Goal: Use online tool/utility: Utilize a website feature to perform a specific function

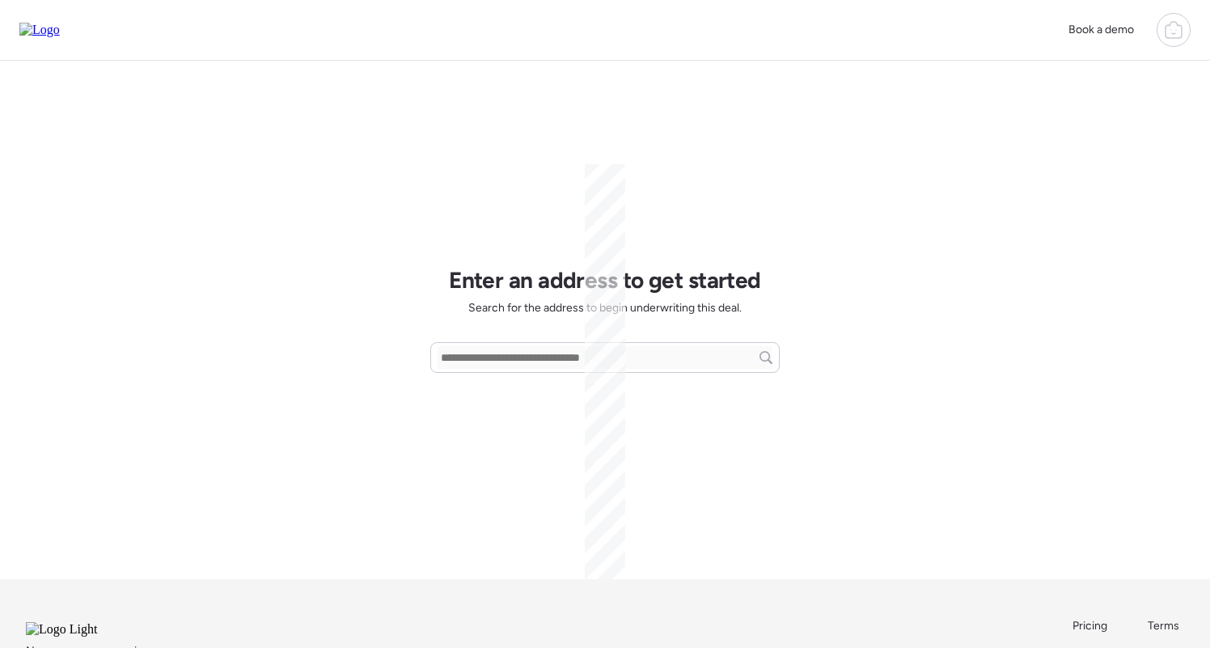
click at [1171, 35] on icon at bounding box center [1173, 29] width 19 height 19
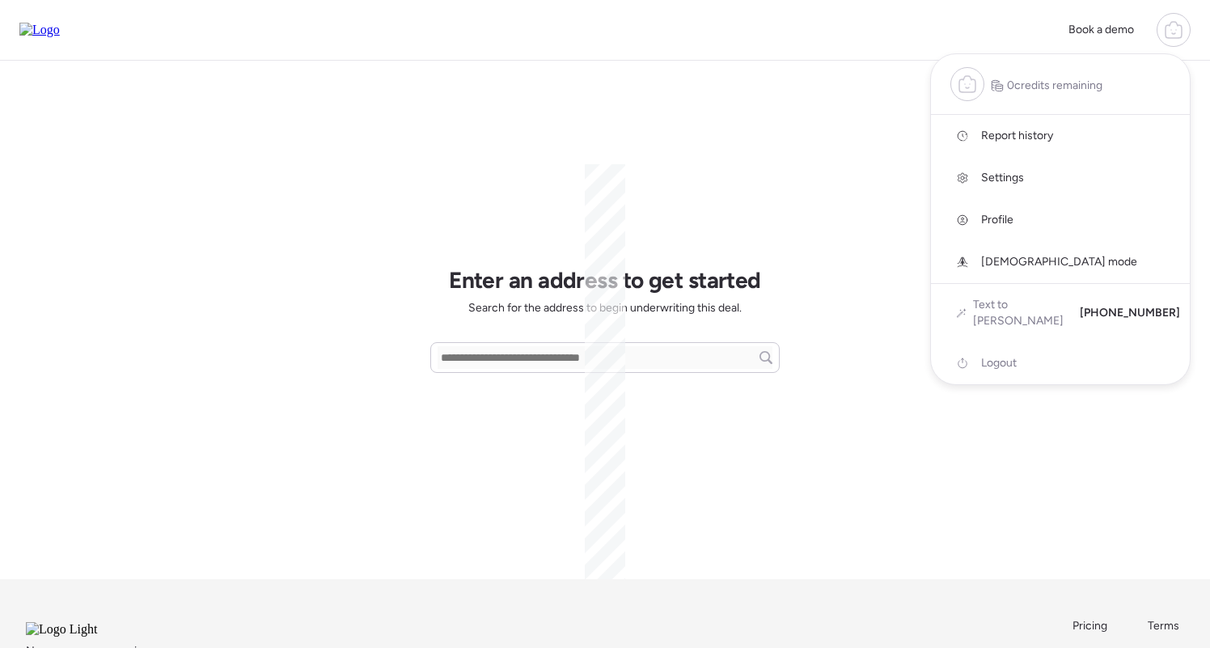
click at [1014, 129] on span "Report history" at bounding box center [1017, 136] width 72 height 16
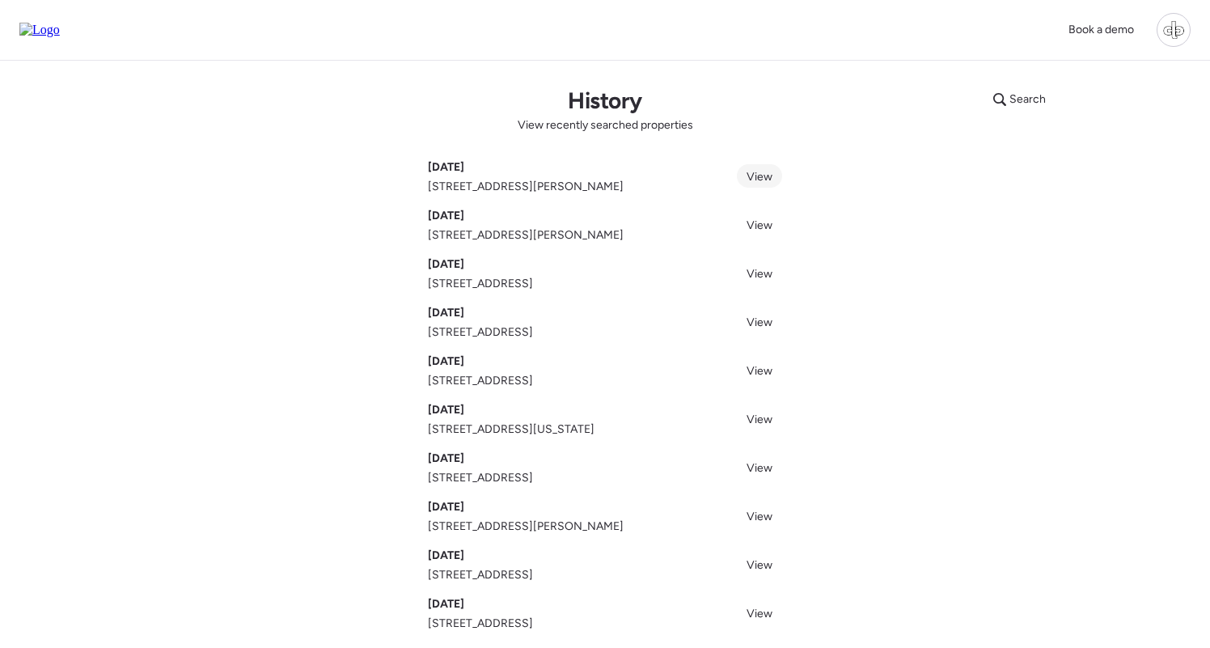
click at [754, 186] on link "View" at bounding box center [759, 175] width 45 height 23
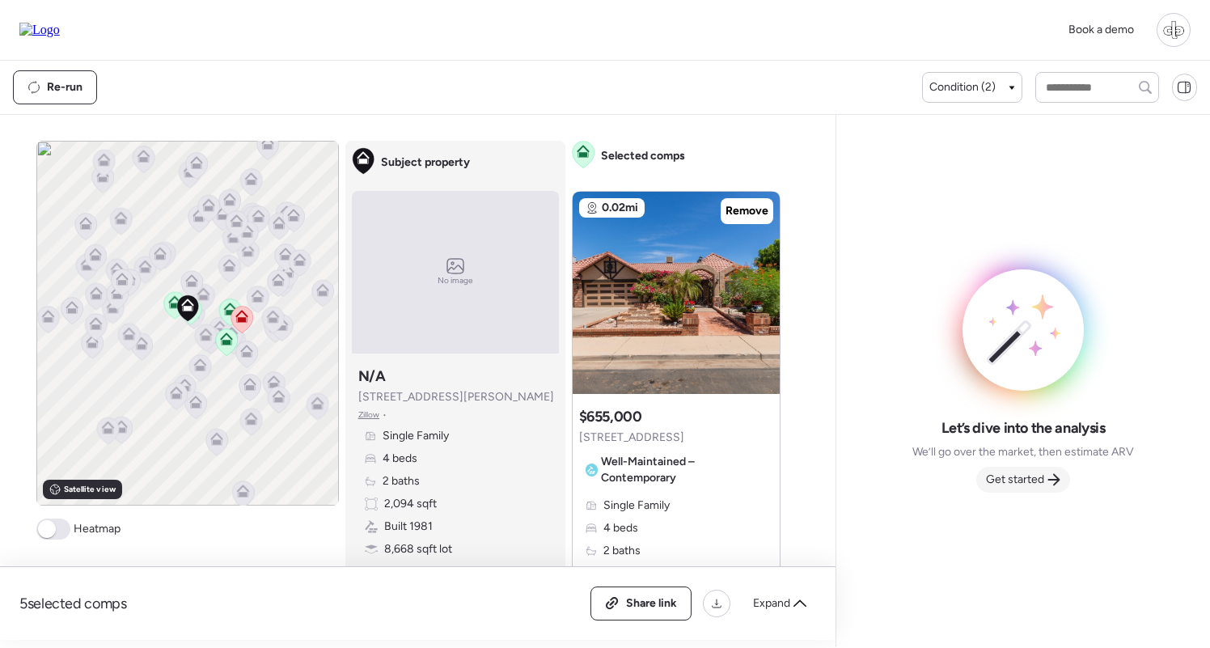
click at [1022, 472] on span "Get started" at bounding box center [1015, 480] width 58 height 16
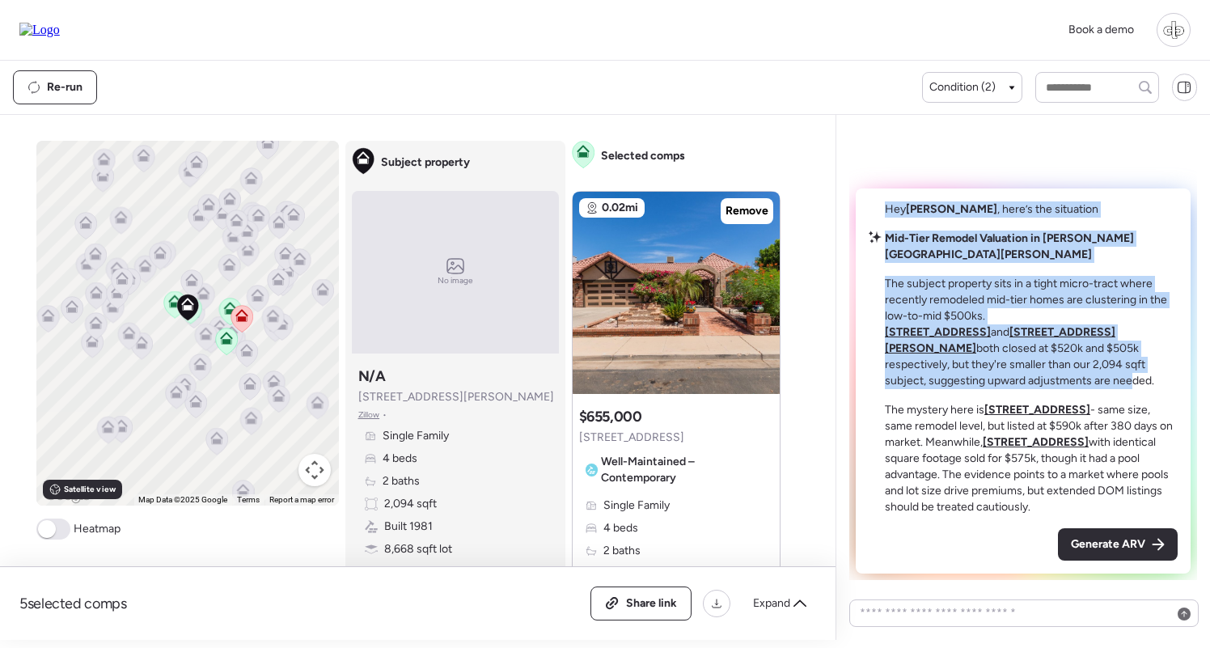
drag, startPoint x: 1206, startPoint y: 374, endPoint x: 1128, endPoint y: 378, distance: 78.6
click at [1128, 378] on div "Hey Liam , here’s the situation Mid-Tier Remodel Valuation in Dobson Woods The …" at bounding box center [1023, 377] width 375 height 525
click at [1191, 370] on div "Hey Liam , here’s the situation Mid-Tier Remodel Valuation in Dobson Woods The …" at bounding box center [1023, 384] width 348 height 392
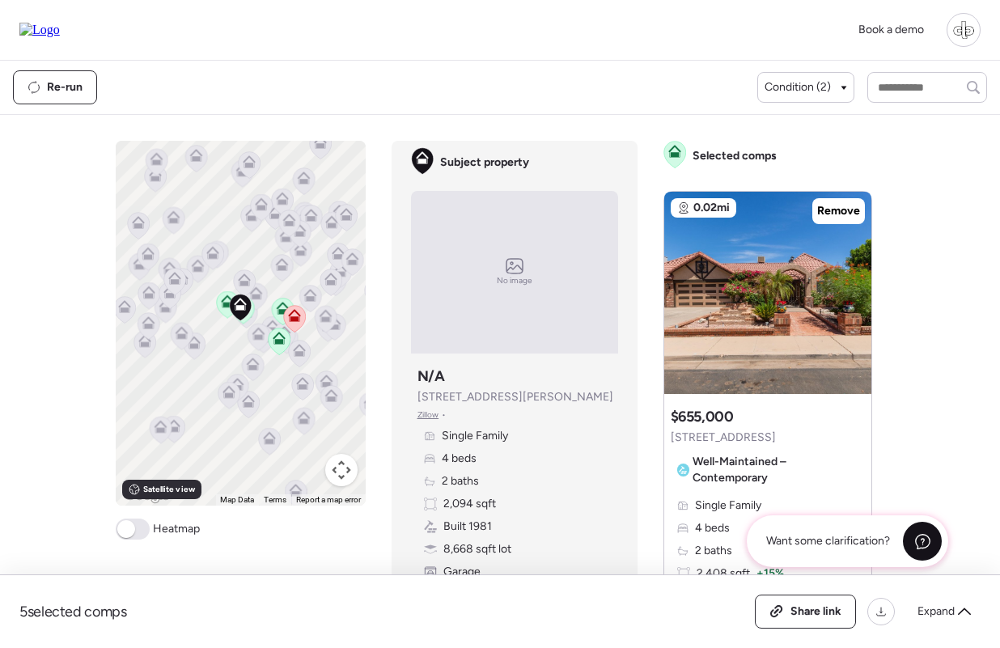
click at [927, 552] on div at bounding box center [922, 541] width 39 height 39
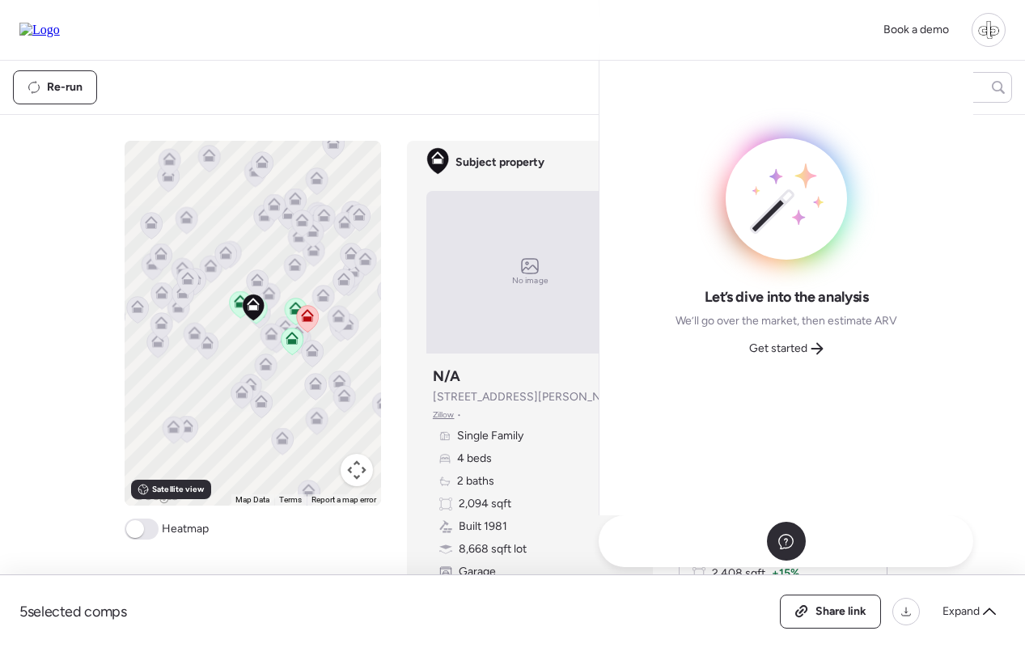
drag, startPoint x: 1065, startPoint y: 148, endPoint x: 612, endPoint y: 333, distance: 489.4
click at [934, 4] on div "Book a demo" at bounding box center [512, 30] width 1025 height 61
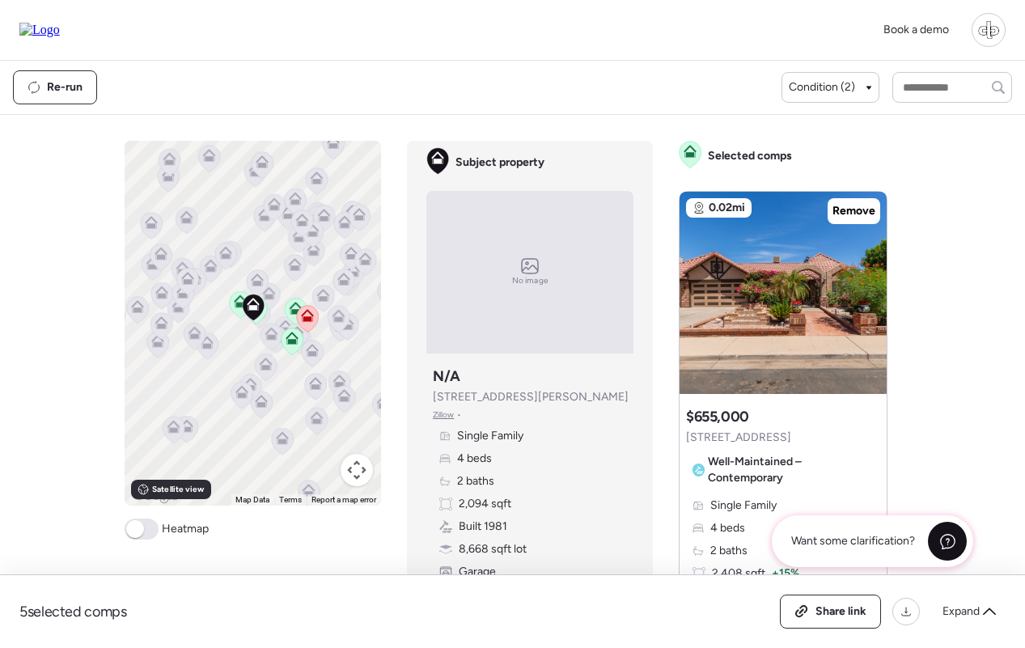
click at [943, 537] on icon at bounding box center [947, 541] width 17 height 17
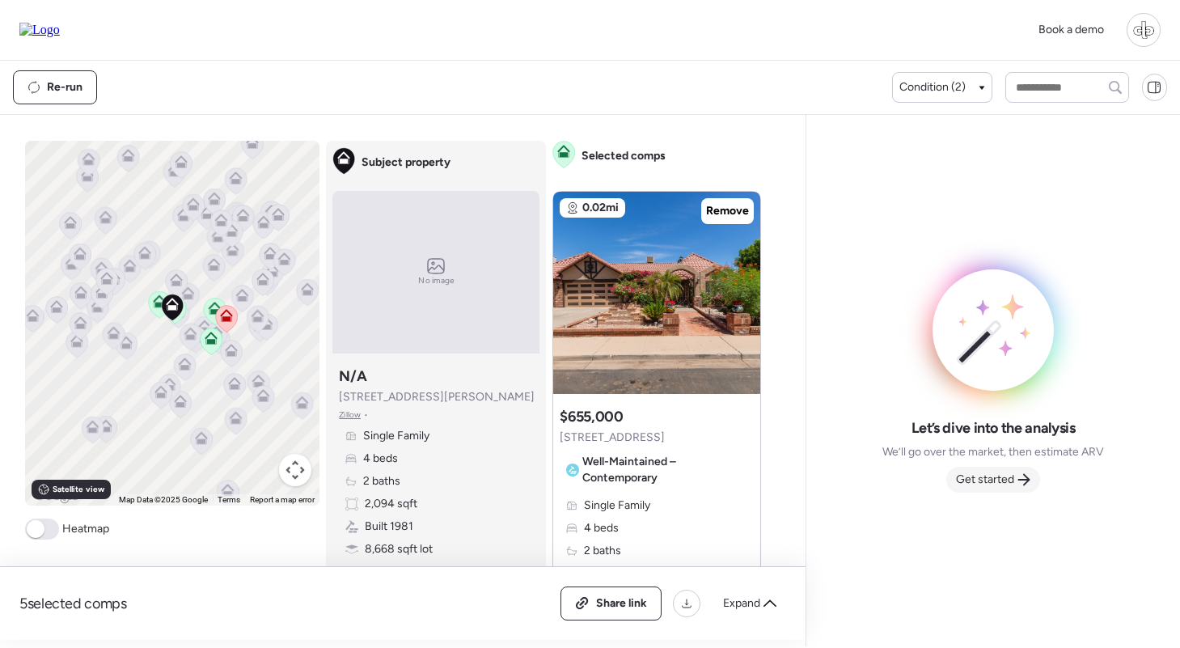
click at [1006, 479] on span "Get started" at bounding box center [985, 480] width 58 height 16
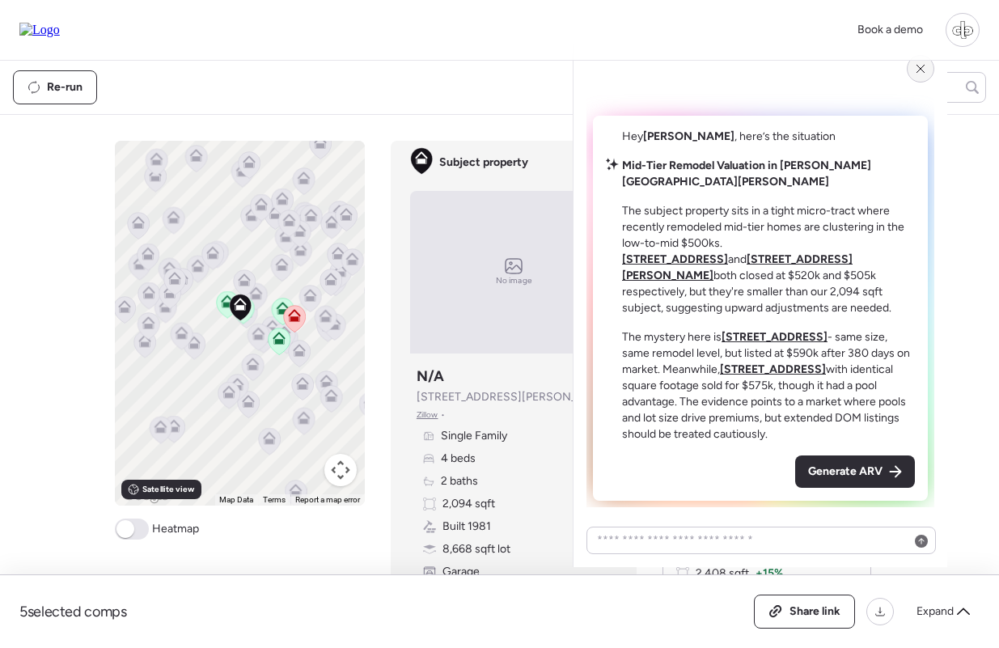
click at [919, 73] on icon at bounding box center [920, 68] width 13 height 13
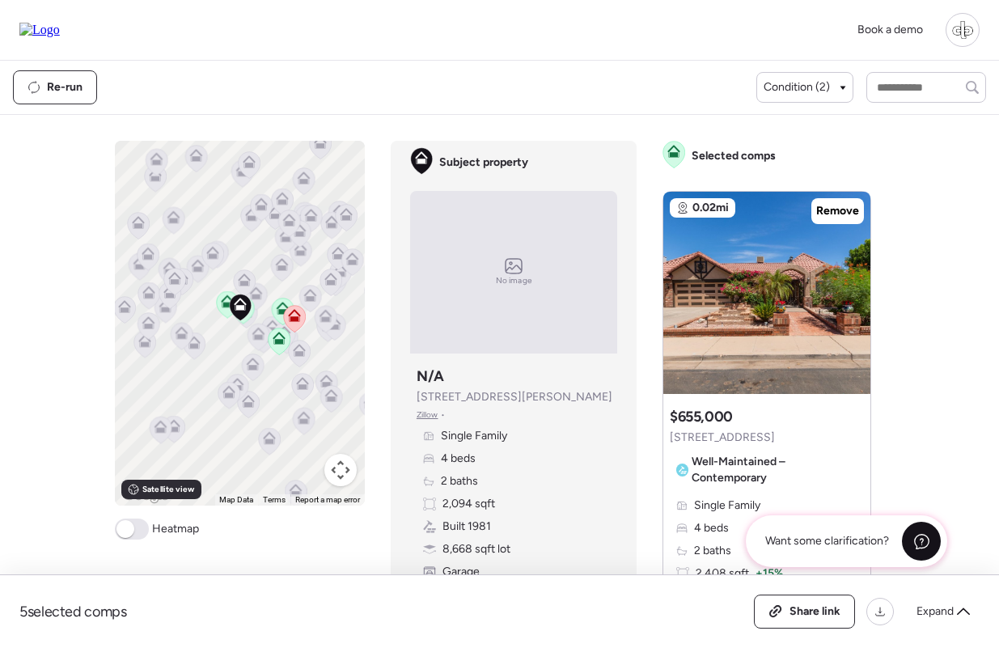
click at [913, 537] on icon at bounding box center [921, 541] width 17 height 17
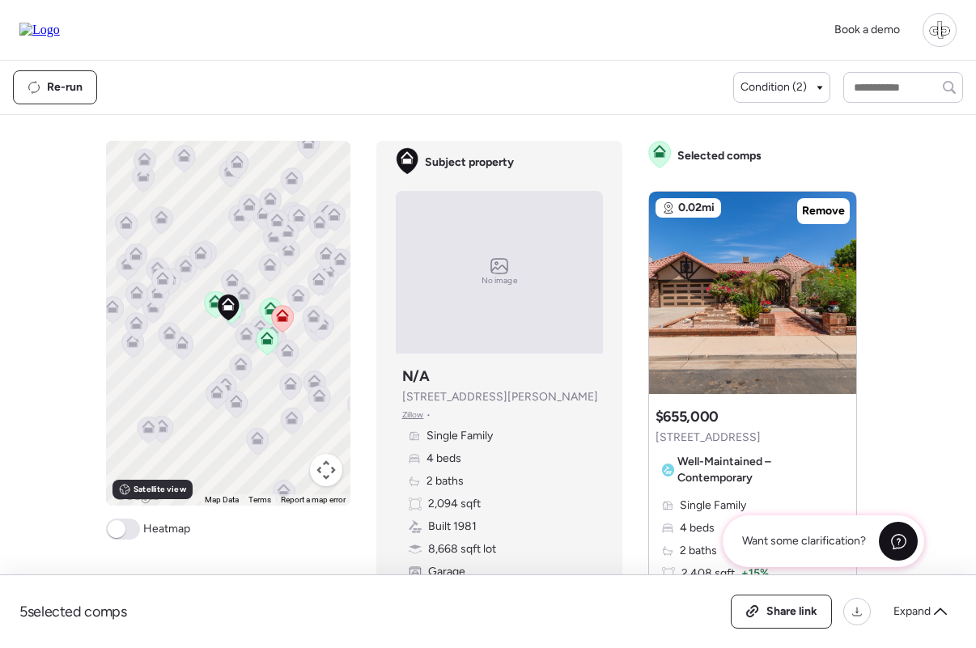
click at [899, 537] on icon at bounding box center [898, 541] width 17 height 17
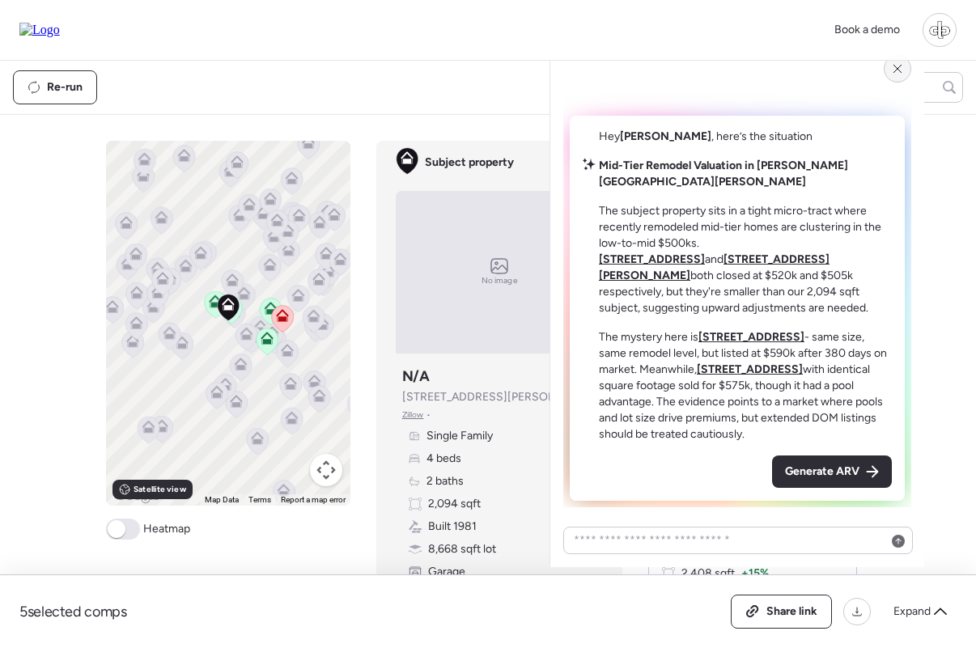
click at [892, 66] on icon at bounding box center [897, 68] width 13 height 13
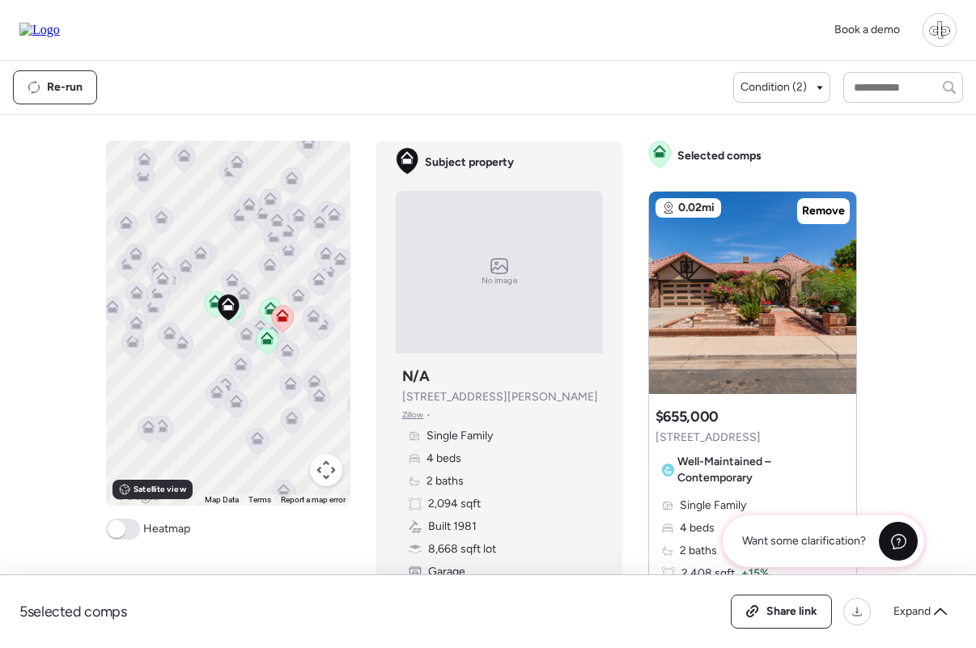
click at [890, 540] on icon at bounding box center [898, 541] width 17 height 17
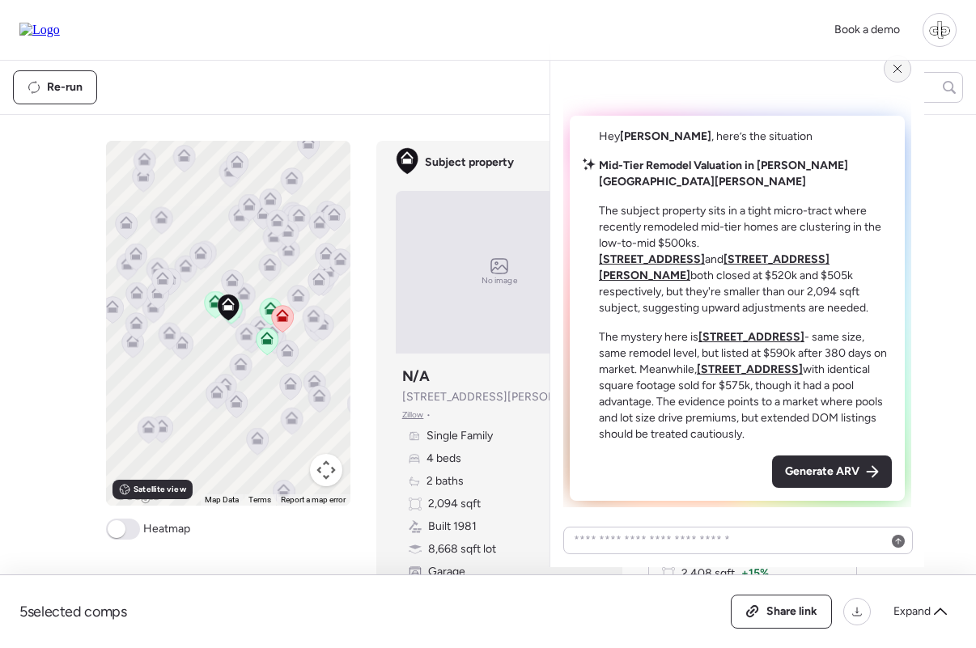
click at [891, 72] on icon at bounding box center [897, 68] width 13 height 13
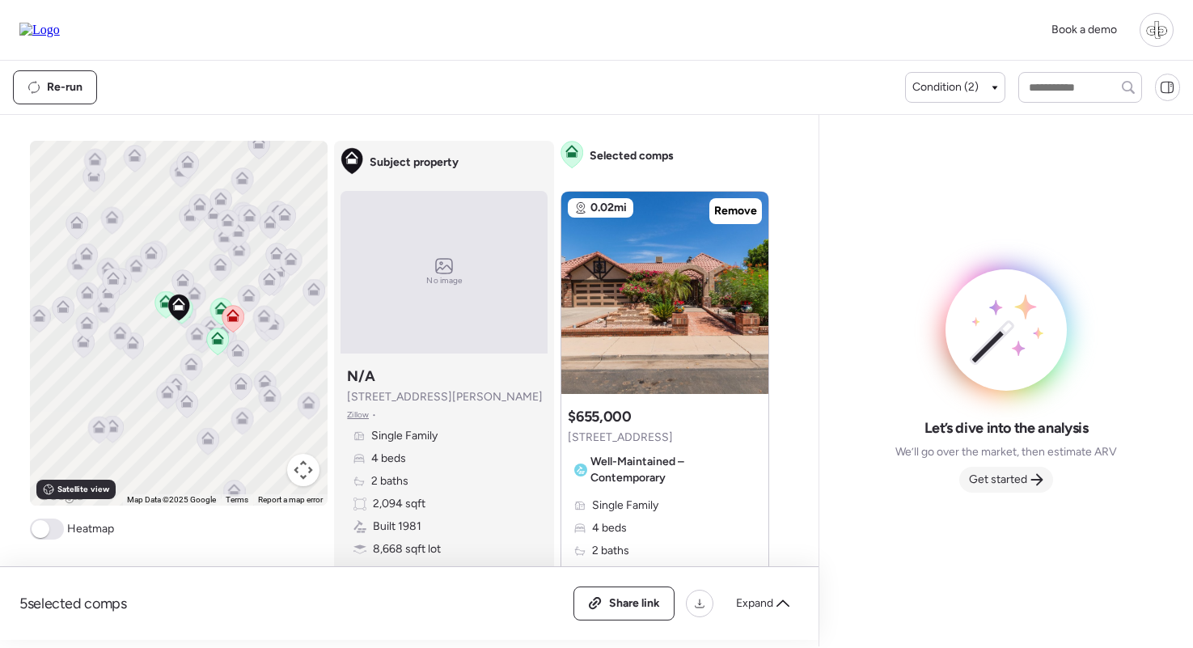
click at [998, 477] on span "Get started" at bounding box center [998, 480] width 58 height 16
click at [1017, 476] on span "Get started" at bounding box center [998, 480] width 58 height 16
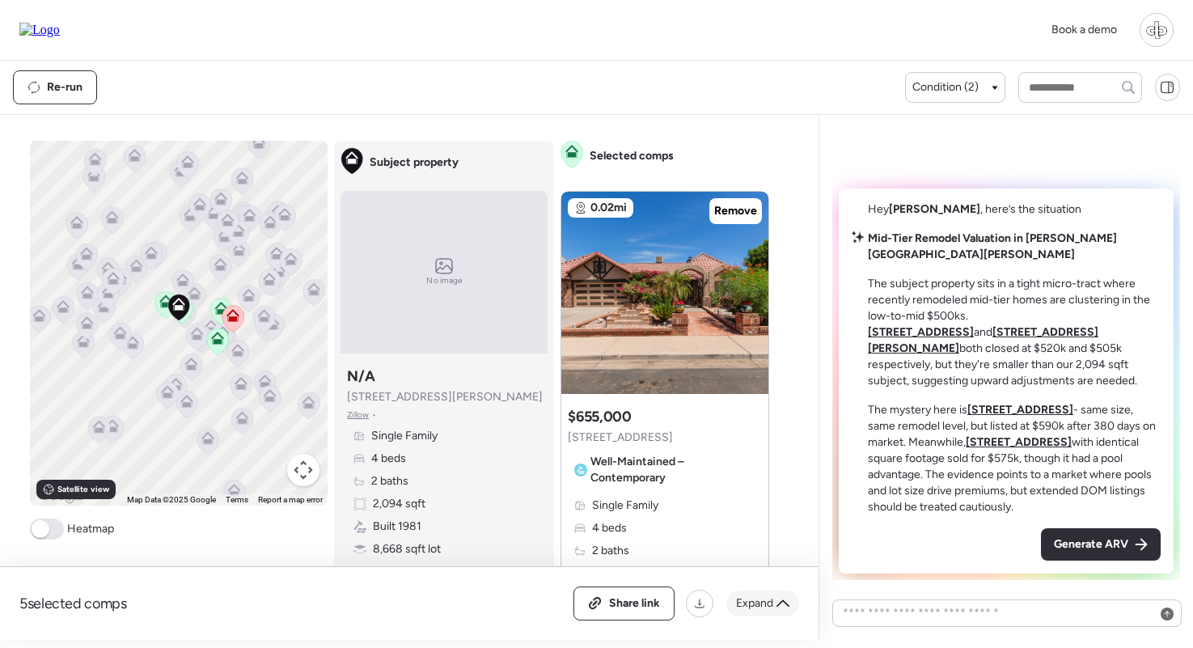
click at [742, 613] on div "Expand" at bounding box center [762, 603] width 73 height 26
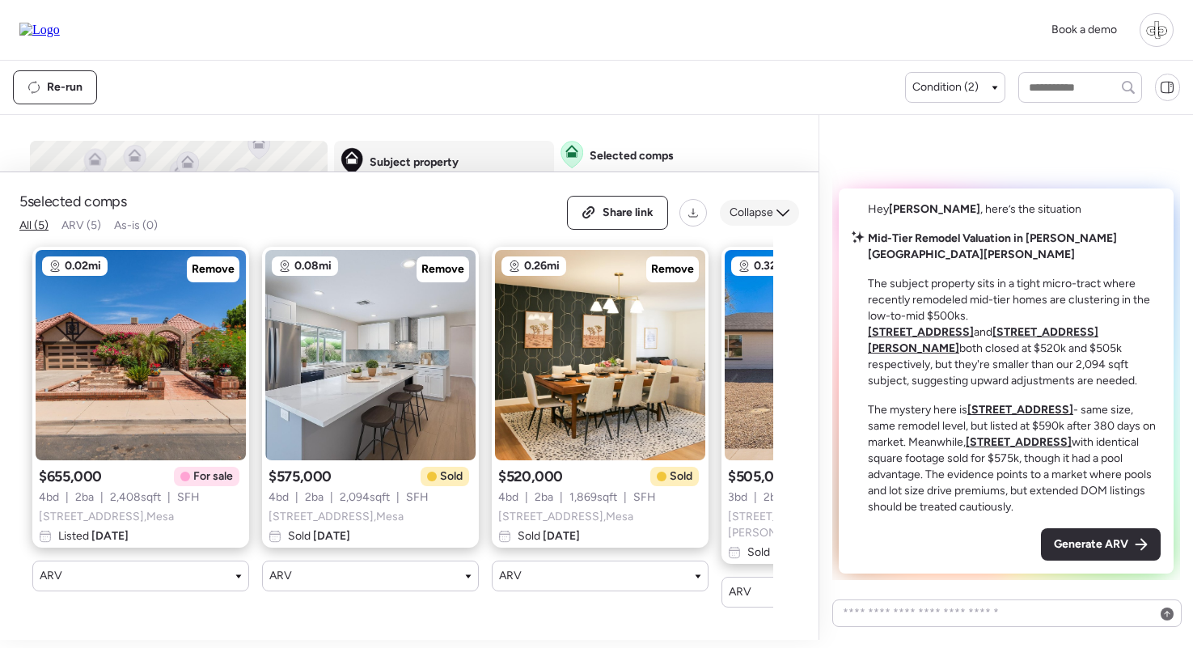
click at [761, 221] on span "Collapse" at bounding box center [752, 213] width 44 height 16
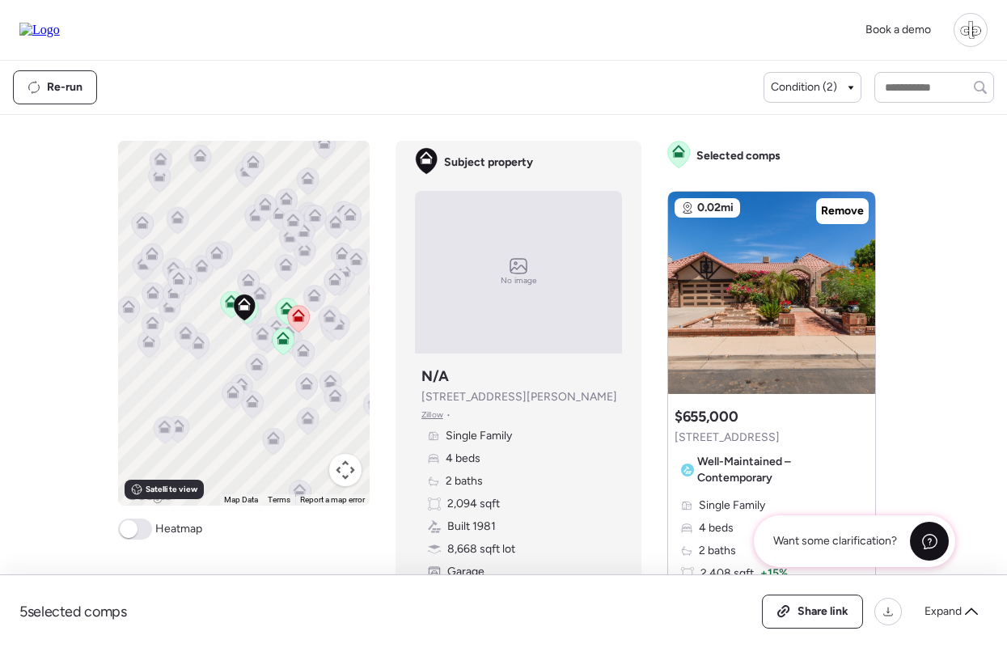
click at [931, 544] on icon at bounding box center [929, 541] width 17 height 17
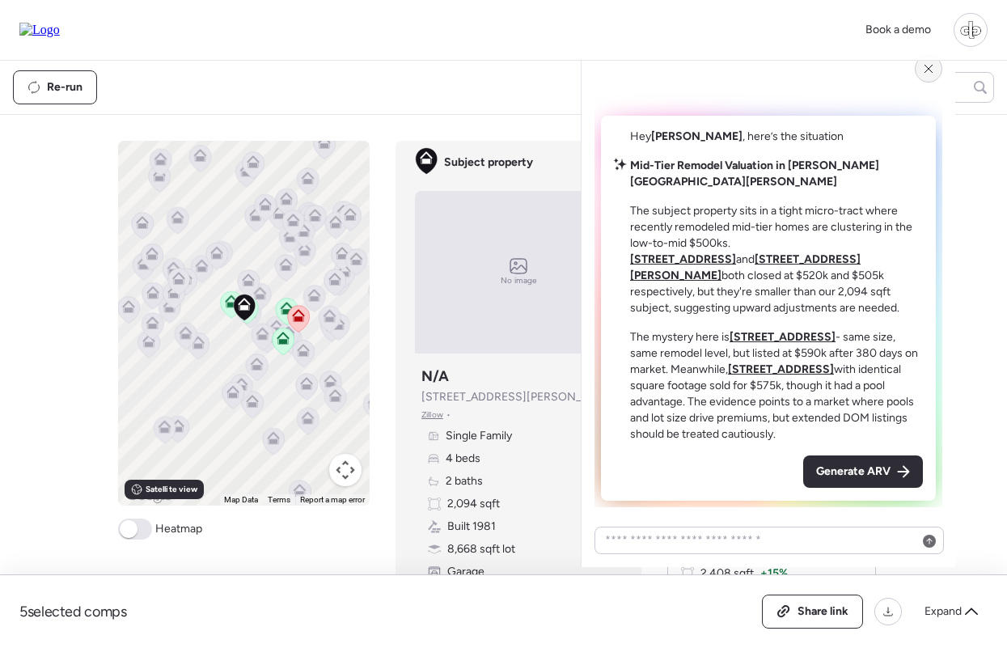
click at [930, 68] on icon at bounding box center [928, 68] width 13 height 13
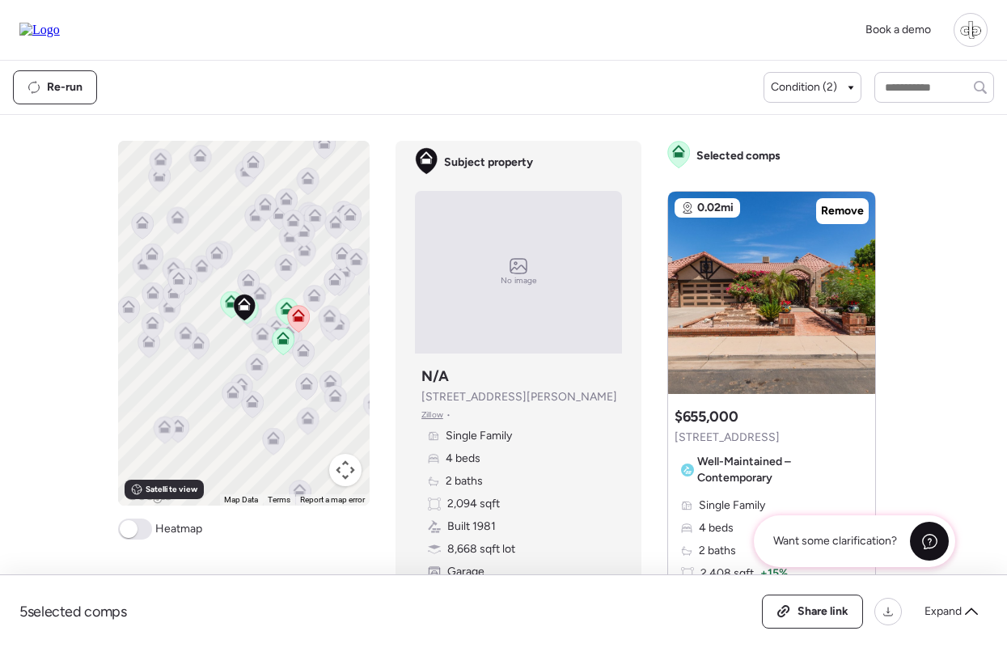
click at [923, 535] on icon at bounding box center [929, 541] width 17 height 17
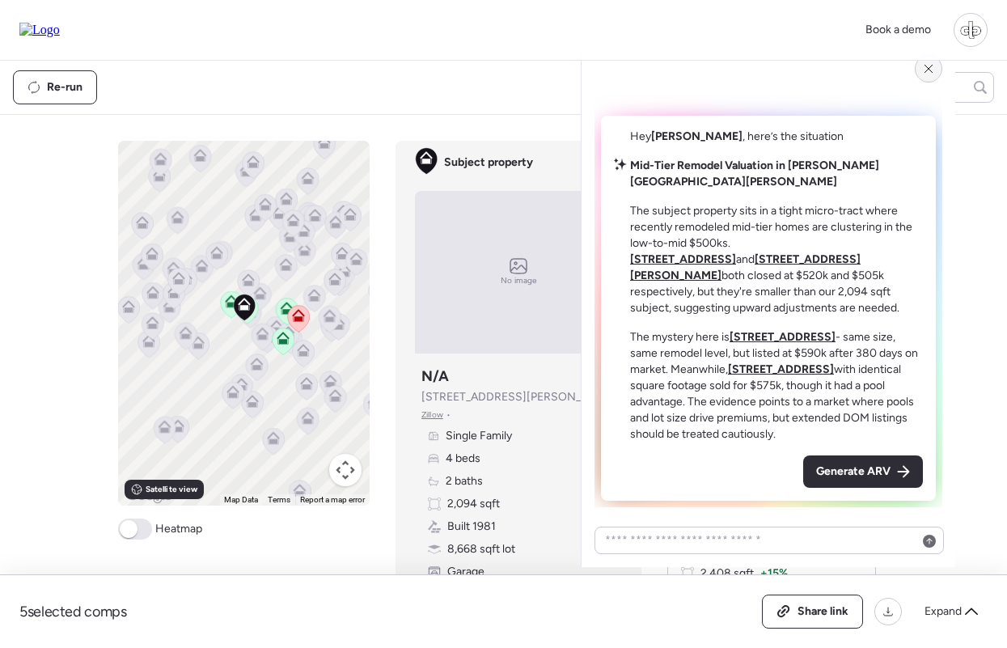
click at [933, 78] on div at bounding box center [929, 69] width 28 height 28
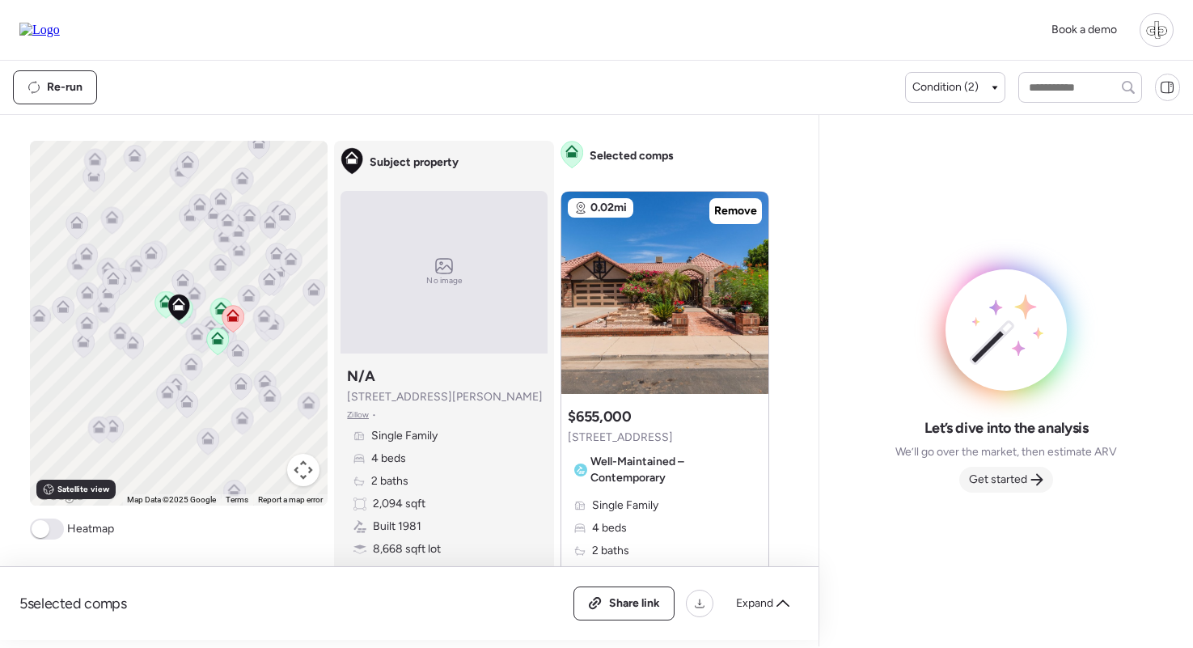
click at [1006, 471] on div "Get started" at bounding box center [1006, 480] width 94 height 26
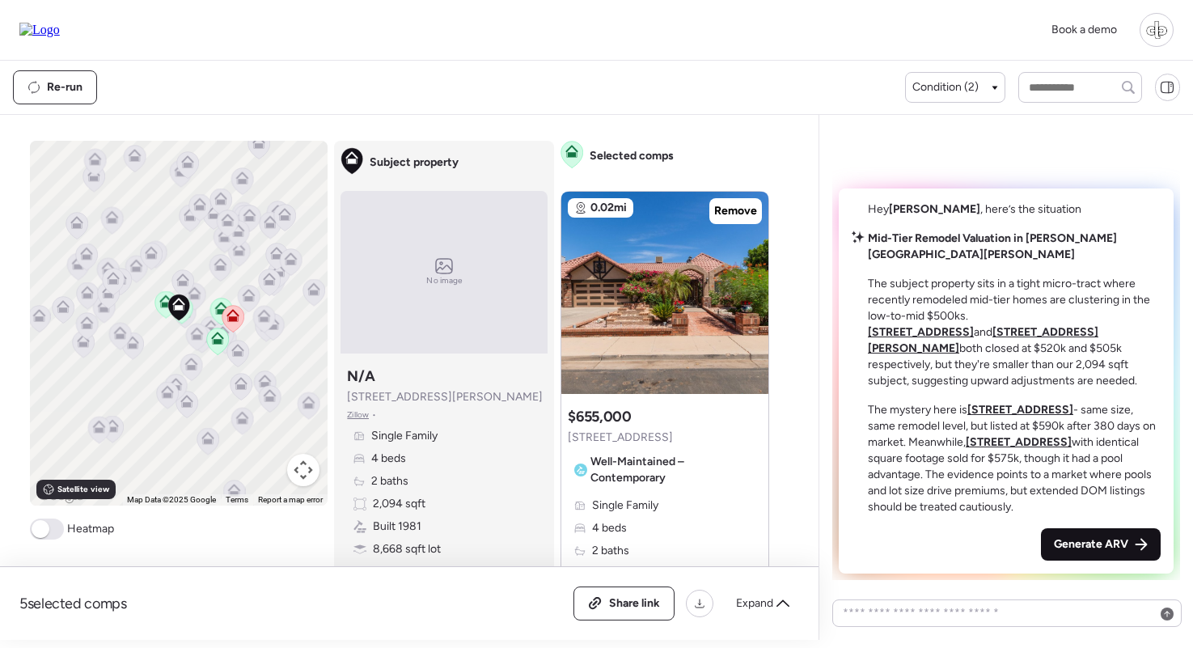
click at [1006, 544] on span "Generate ARV" at bounding box center [1091, 544] width 74 height 16
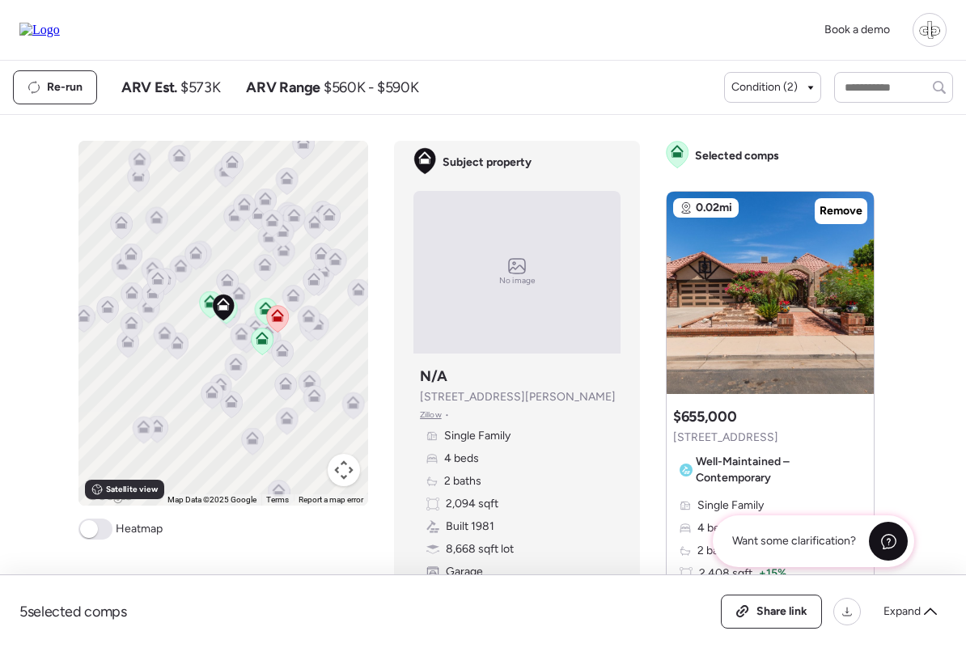
click at [882, 549] on icon at bounding box center [888, 541] width 17 height 17
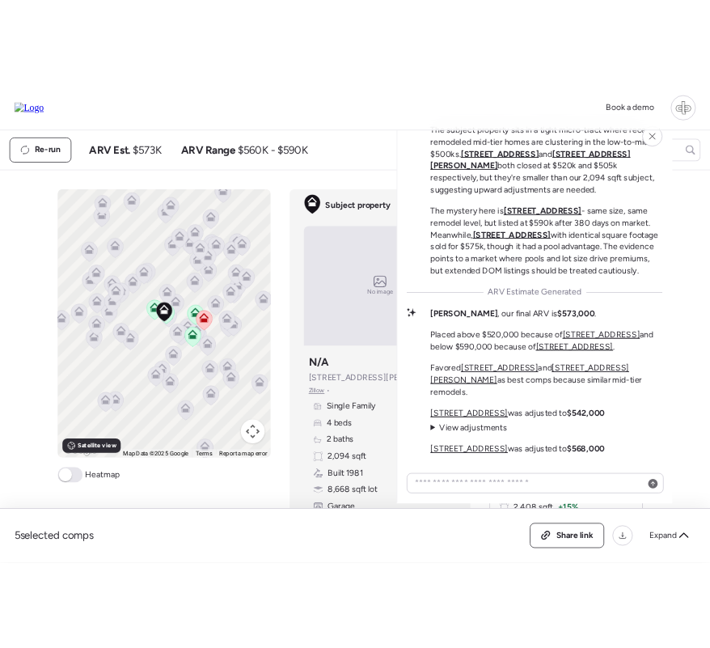
scroll to position [-161, 0]
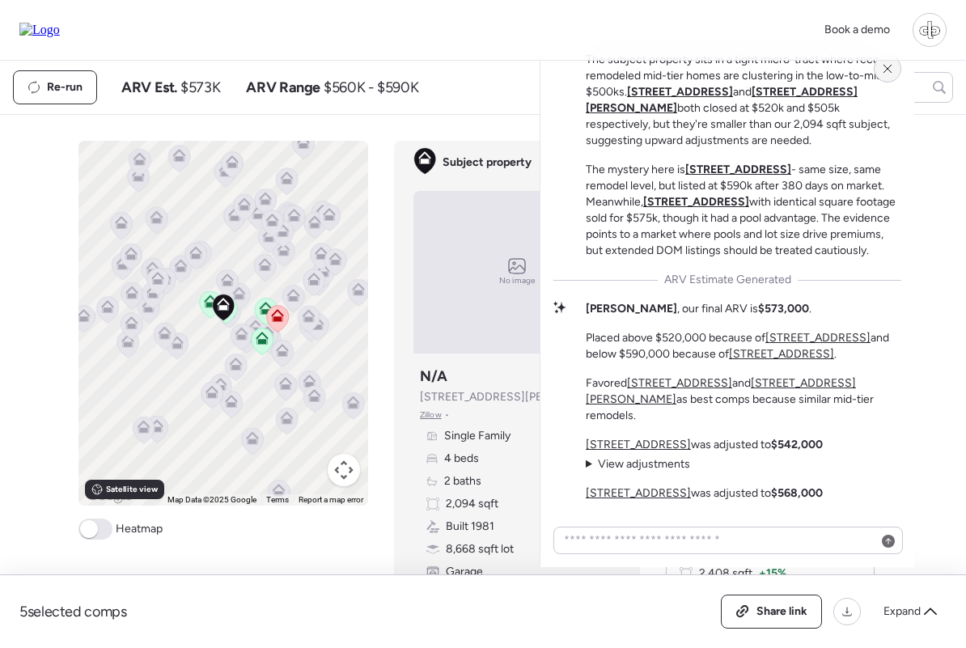
click at [889, 70] on icon at bounding box center [887, 68] width 13 height 13
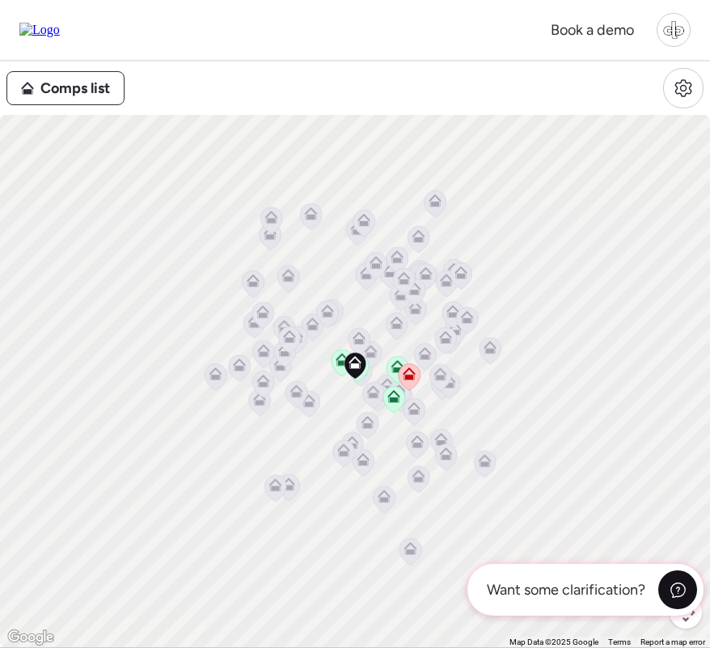
click at [675, 584] on icon at bounding box center [678, 589] width 15 height 15
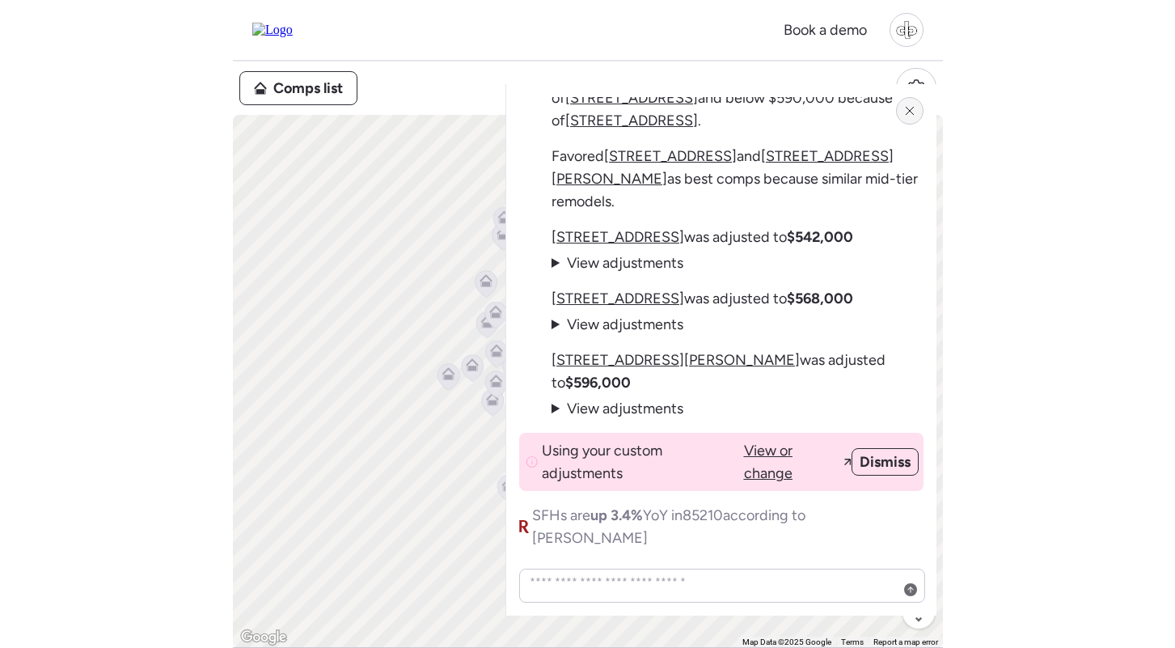
scroll to position [0, 0]
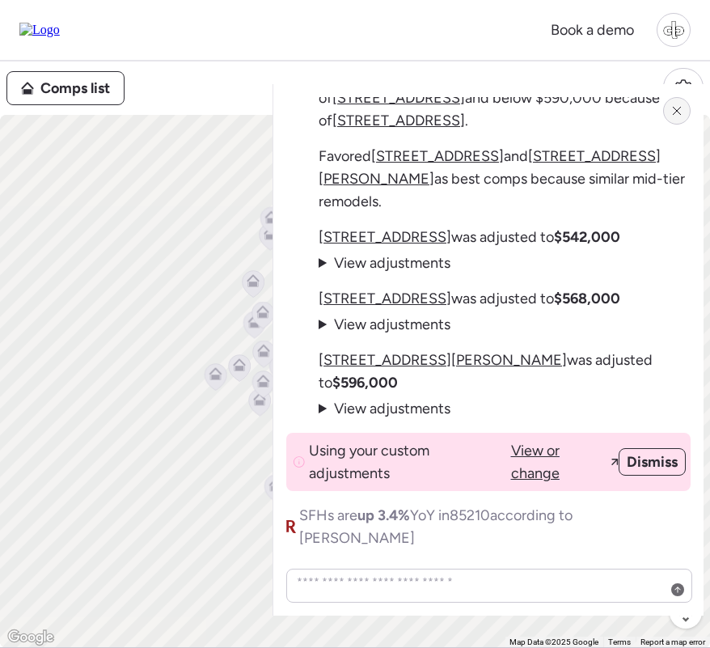
click at [675, 120] on div at bounding box center [677, 111] width 28 height 28
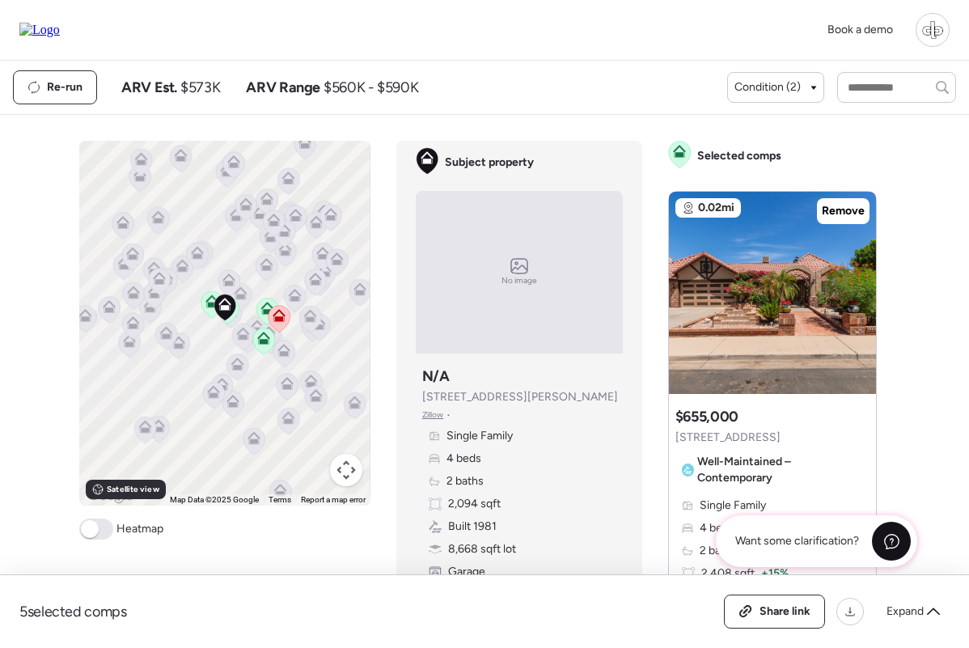
click at [901, 540] on div at bounding box center [891, 541] width 39 height 39
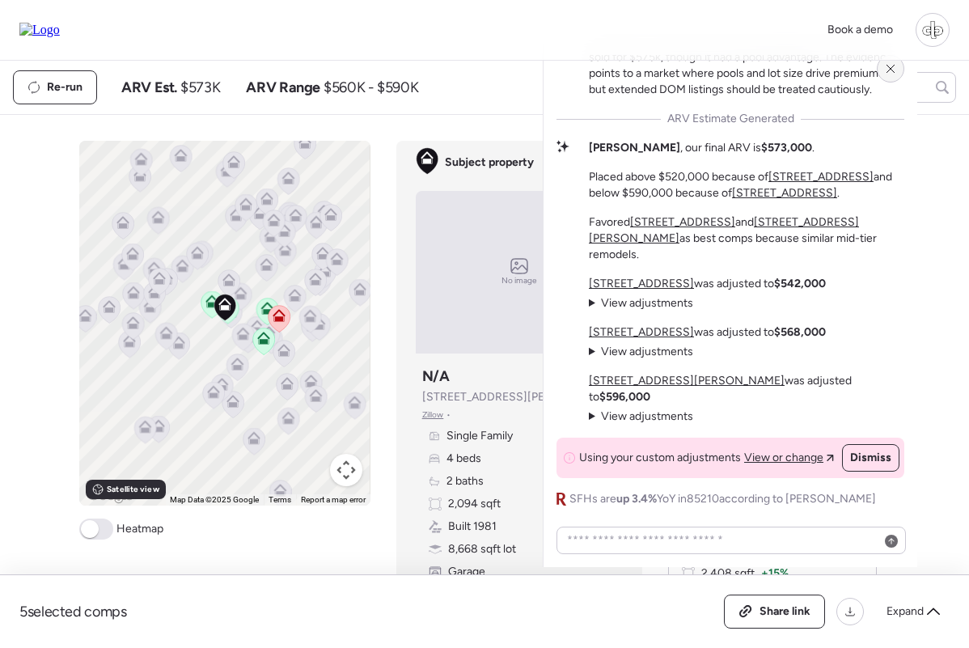
click at [891, 73] on icon at bounding box center [890, 68] width 13 height 13
